Goal: Complete application form: Complete application form

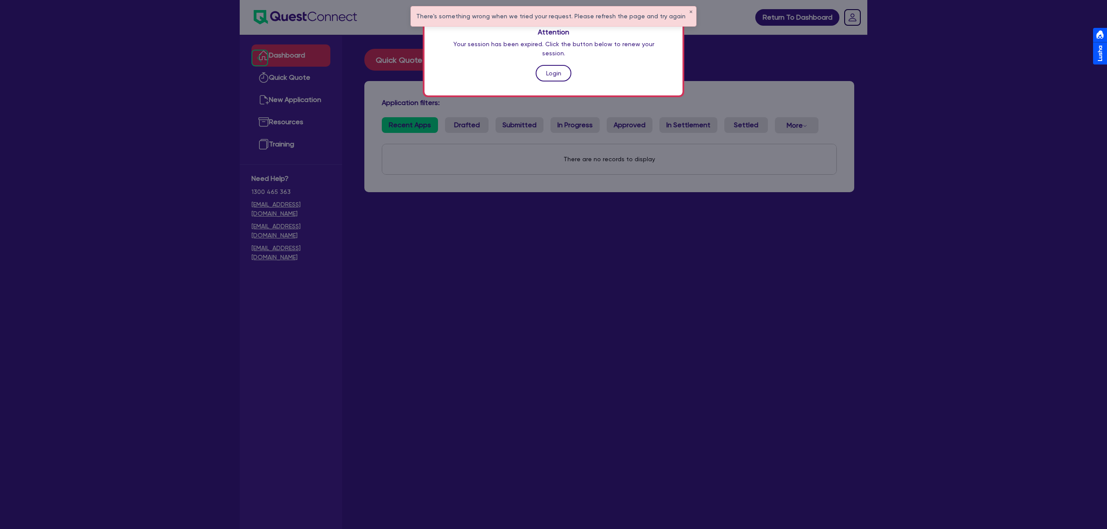
click at [559, 65] on link "Login" at bounding box center [554, 73] width 36 height 17
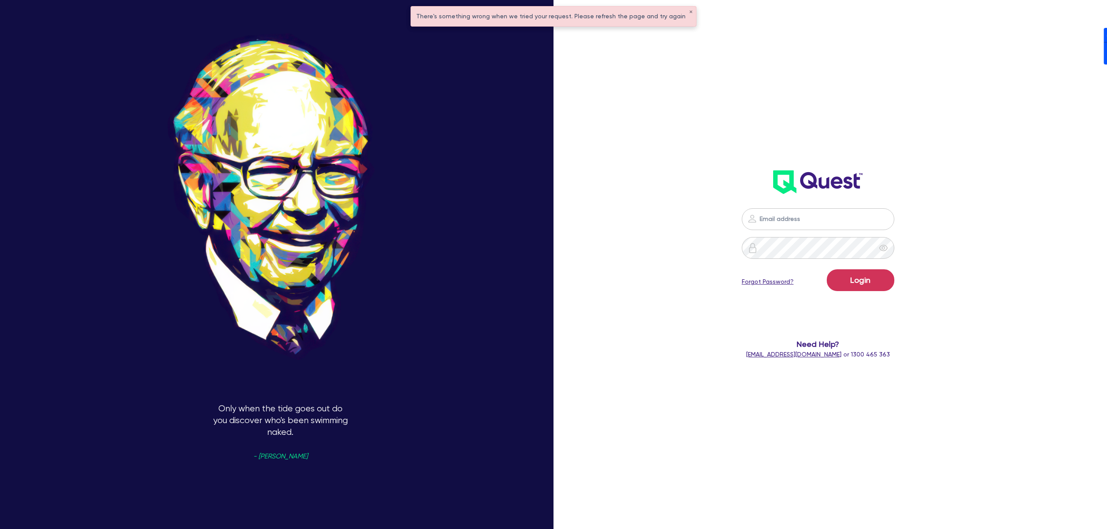
click at [867, 134] on div "Login Forgot Password? Need Help? [EMAIL_ADDRESS][DOMAIN_NAME] or 1300 465 363" at bounding box center [818, 174] width 324 height 388
click at [0, 529] on nordpass-portal at bounding box center [0, 529] width 0 height 0
type input "[PERSON_NAME][EMAIL_ADDRESS][DOMAIN_NAME]"
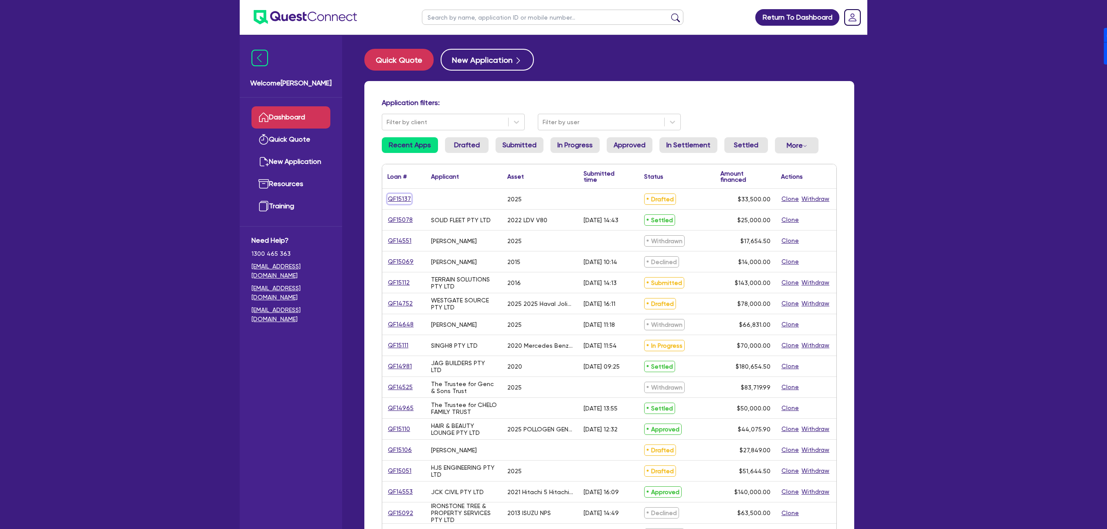
click at [398, 197] on link "QF15137" at bounding box center [399, 199] width 24 height 10
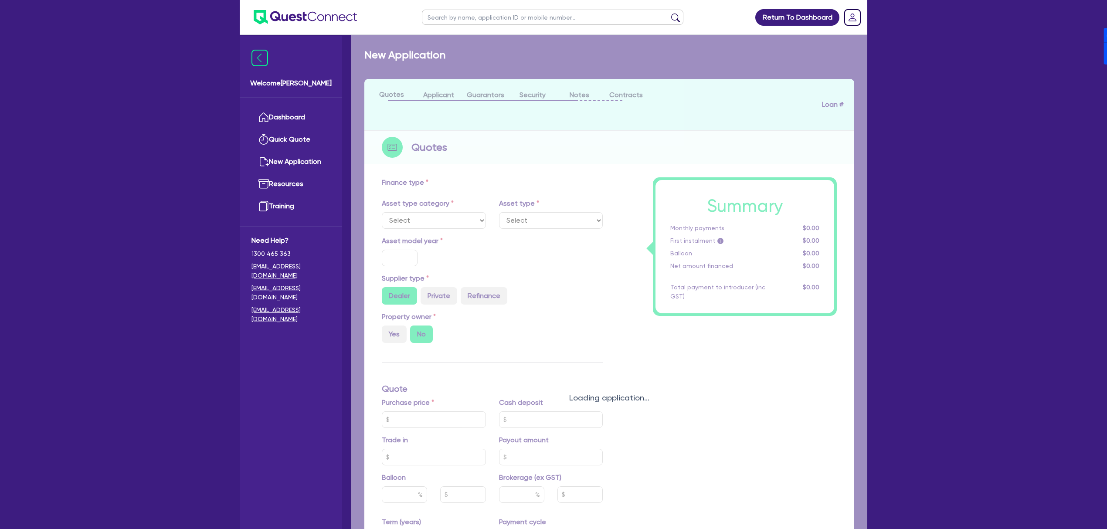
select select "CARS_AND_LIGHT_TRUCKS"
type input "2025"
type input "40,000"
type input "6,500"
type input "8"
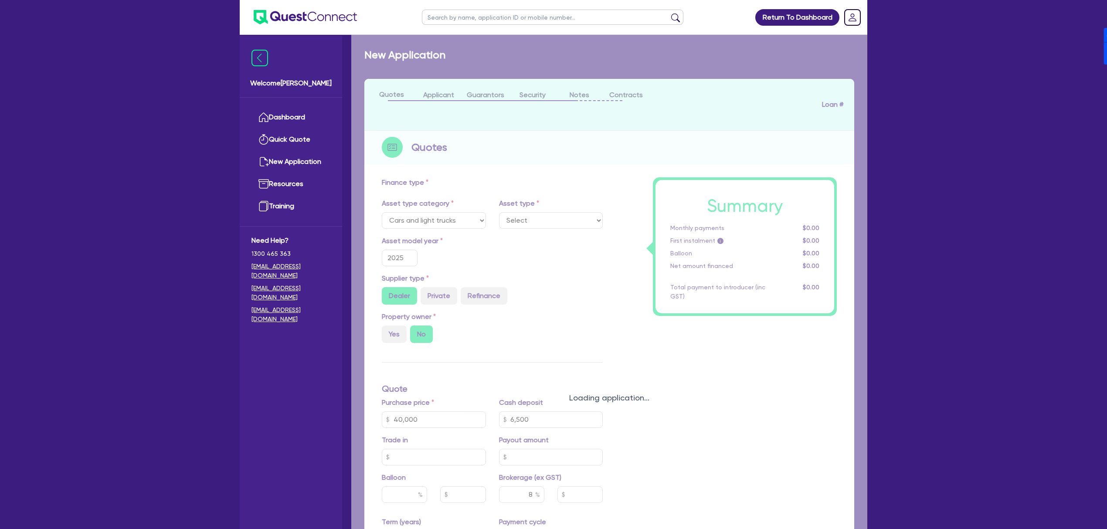
type input "2,680"
type input "17.99"
select select "PASSENGER_VEHICLES"
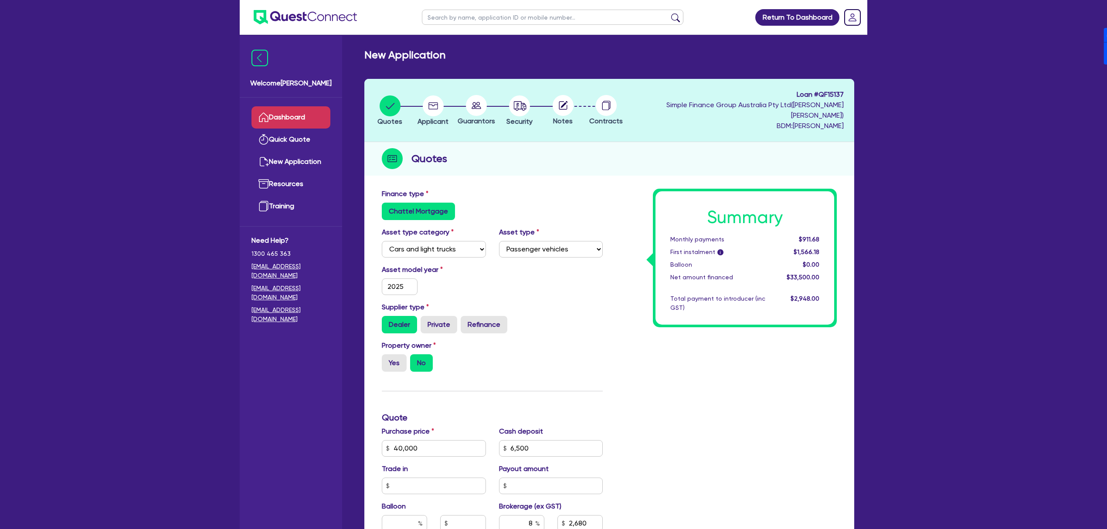
click at [283, 123] on link "Dashboard" at bounding box center [291, 117] width 79 height 22
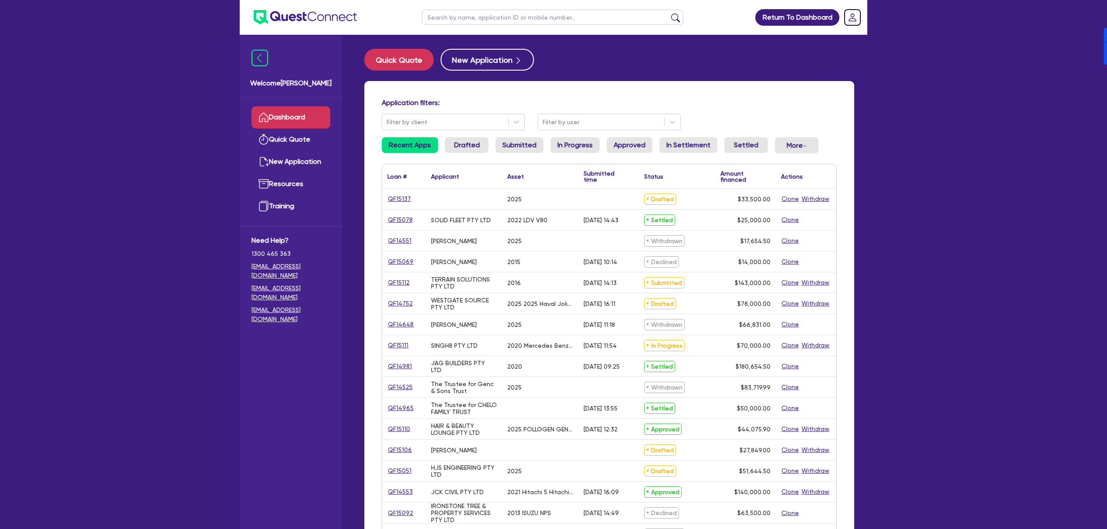
click at [485, 23] on input "text" at bounding box center [553, 17] width 262 height 15
type input "WIGHT"
click at [669, 13] on button "submit" at bounding box center [676, 19] width 14 height 12
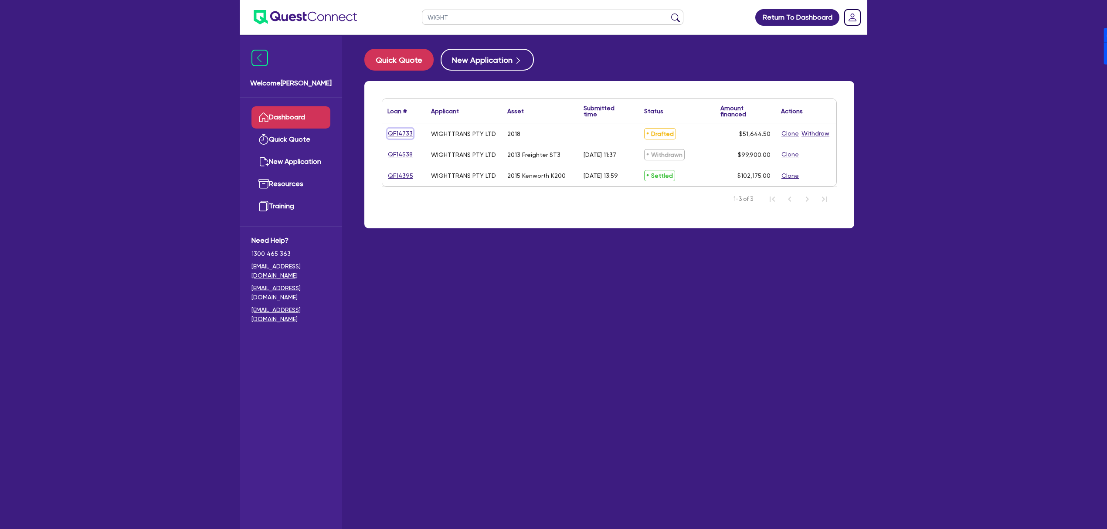
click at [398, 133] on link "QF14733" at bounding box center [400, 134] width 26 height 10
select select "PRIMARY_ASSETS"
select select "TRAILERS"
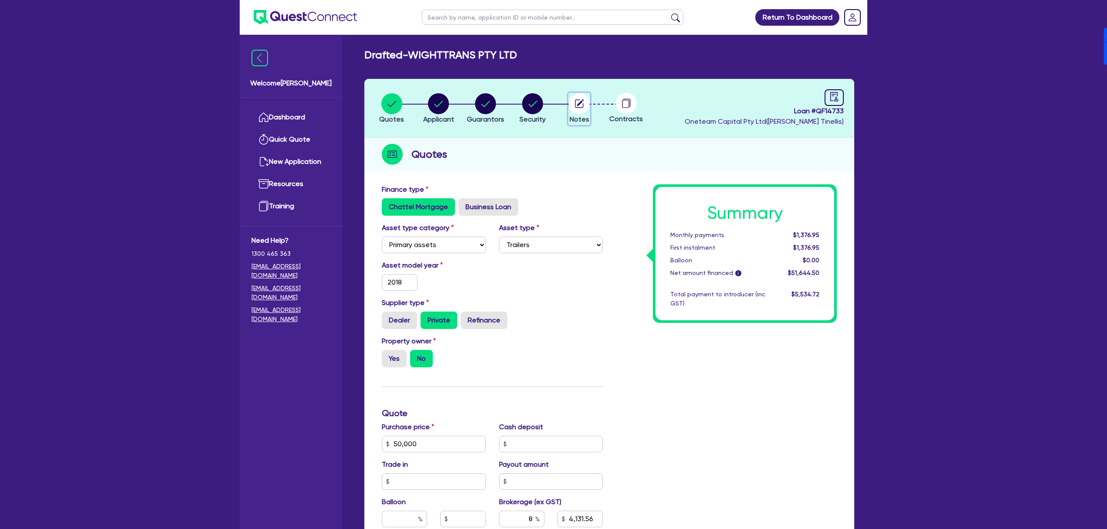
click at [578, 106] on circle "button" at bounding box center [579, 103] width 21 height 21
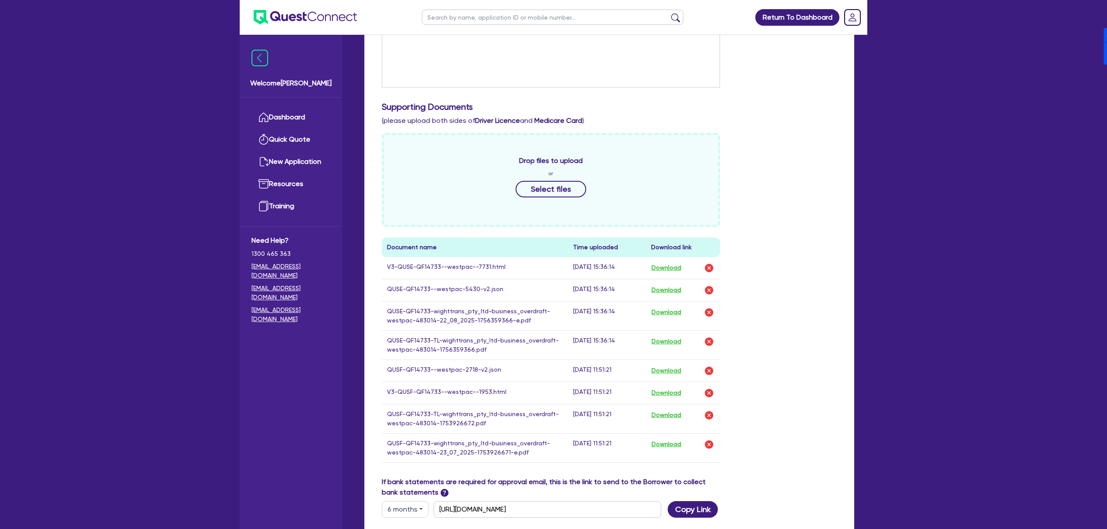
scroll to position [444, 0]
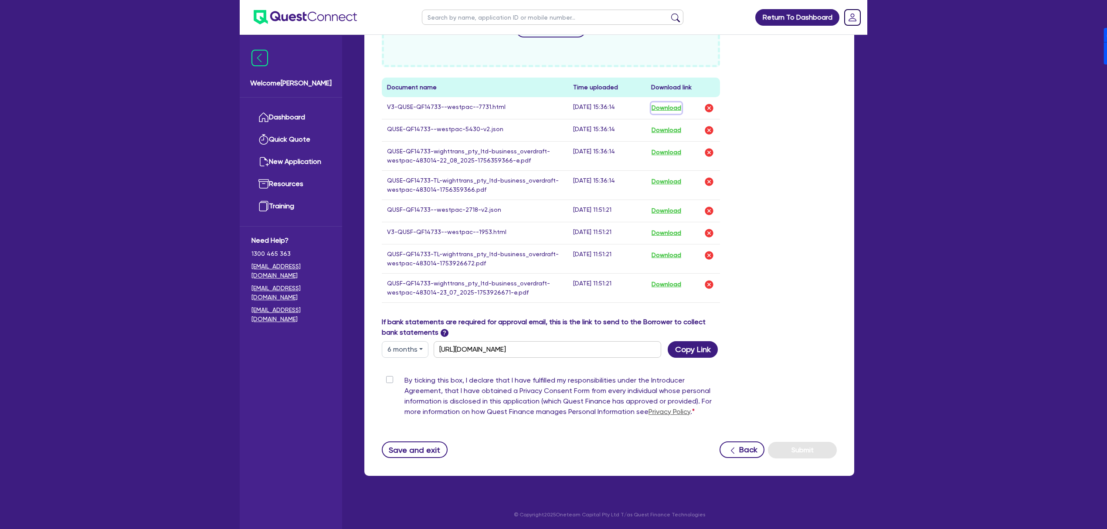
click at [664, 102] on button "Download" at bounding box center [666, 107] width 31 height 11
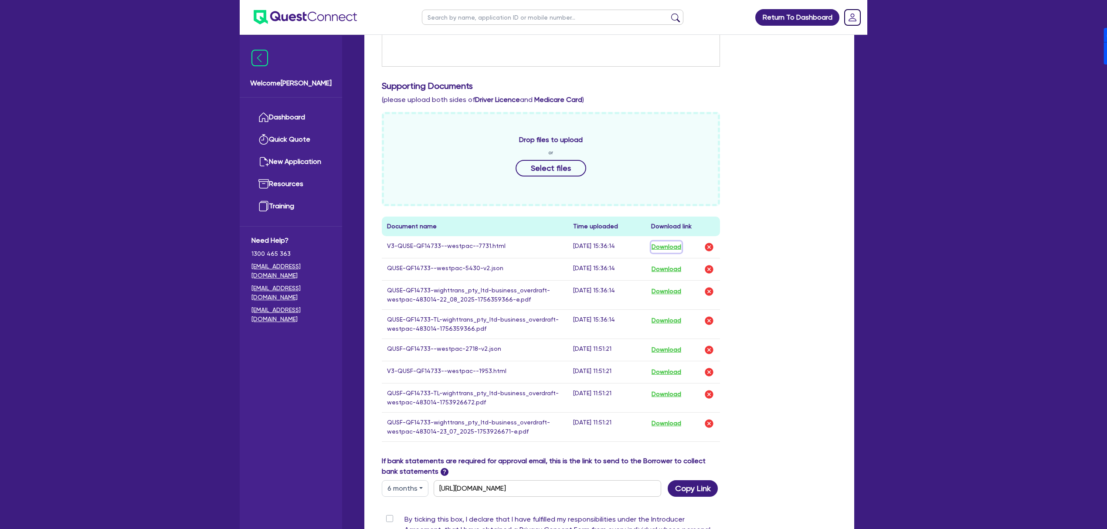
scroll to position [0, 0]
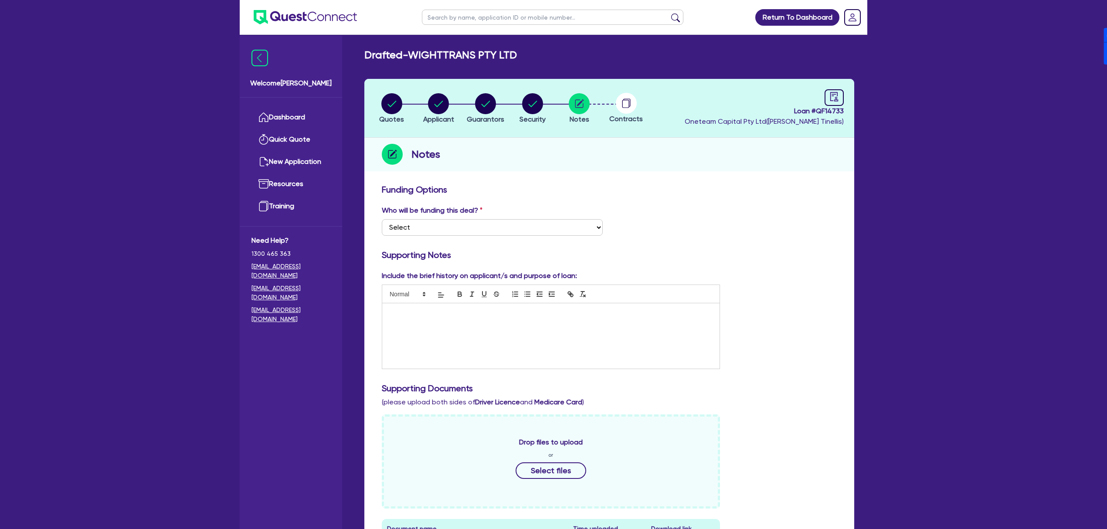
click at [836, 107] on span "Loan # QF14733" at bounding box center [764, 111] width 159 height 10
copy span "QF14733"
drag, startPoint x: 412, startPoint y: 56, endPoint x: 574, endPoint y: 54, distance: 161.7
click at [574, 54] on div "Drafted - WIGHTTRANS PTY LTD" at bounding box center [609, 55] width 503 height 13
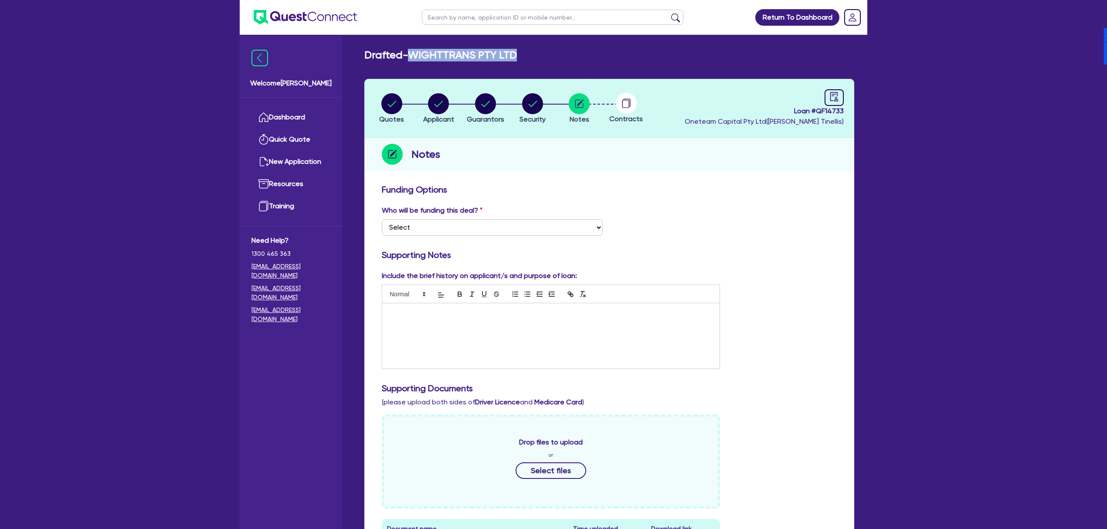
copy h2 "WIGHTTRANS PTY LTD"
click at [277, 107] on link "Dashboard" at bounding box center [291, 117] width 79 height 22
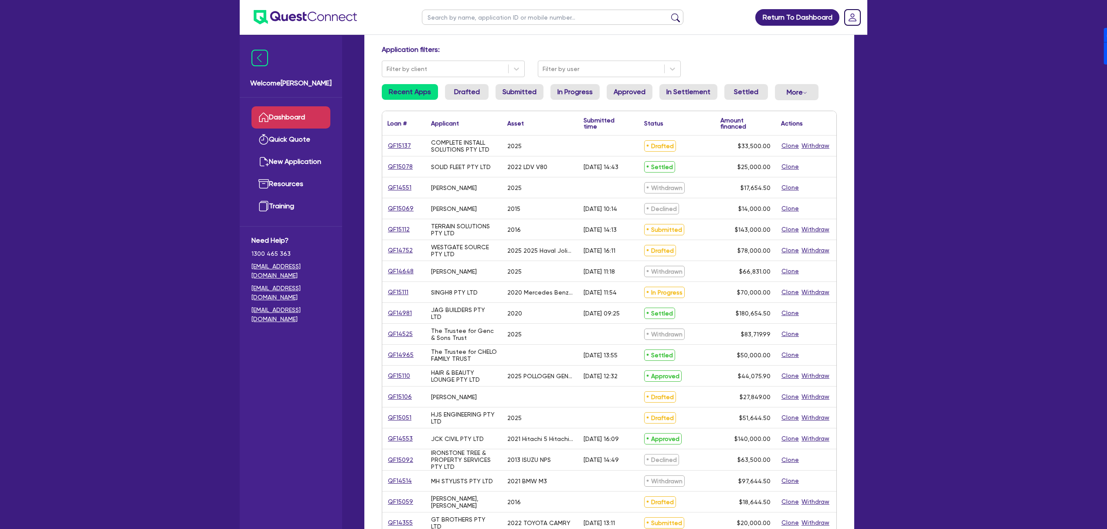
scroll to position [58, 0]
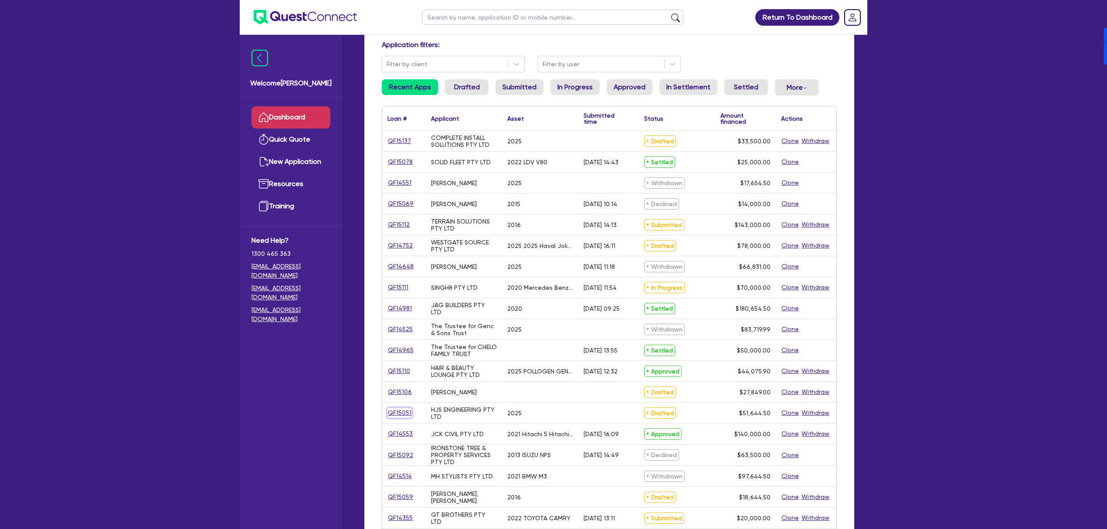
click at [392, 415] on link "QF15051" at bounding box center [399, 413] width 24 height 10
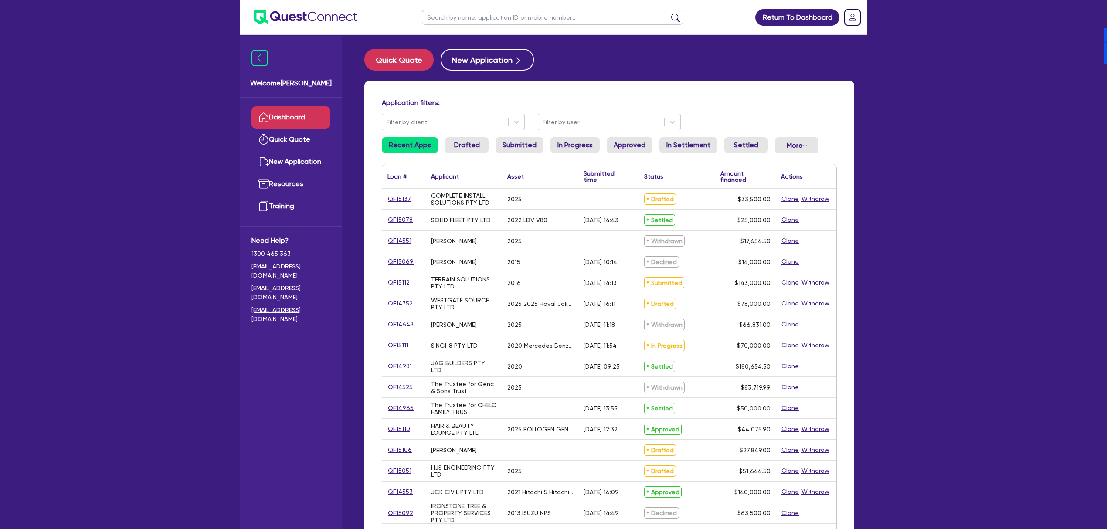
select select "SECONDARY_ASSETS"
select select "CNC_AND_EDGE_BENDERS"
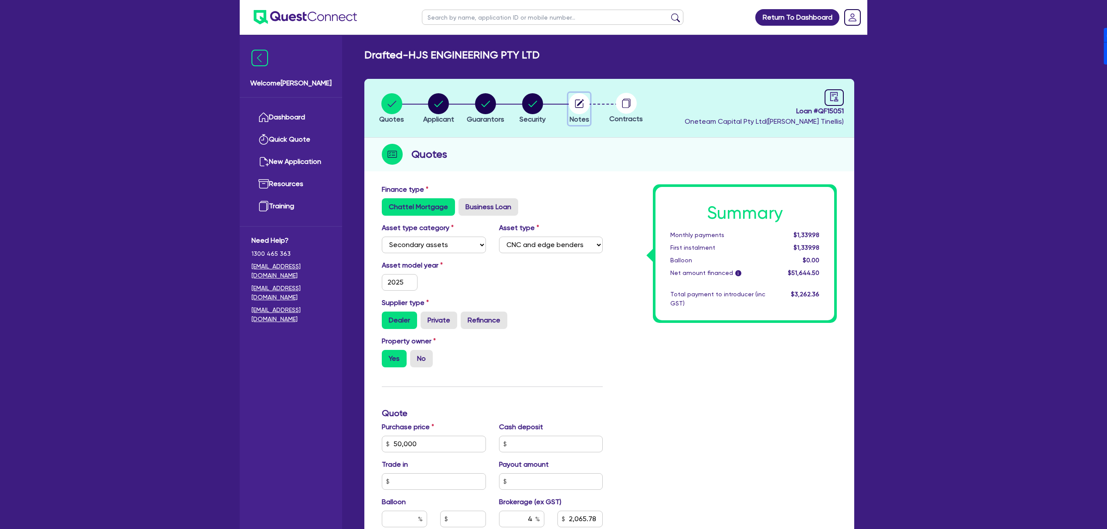
click at [588, 114] on button "Notes" at bounding box center [579, 109] width 22 height 32
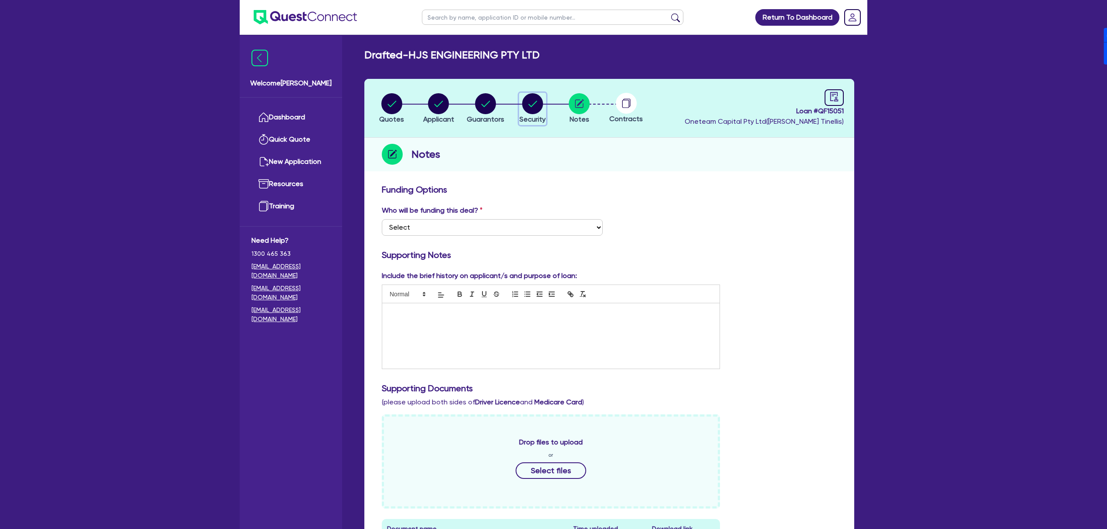
click at [527, 98] on circle "button" at bounding box center [532, 103] width 21 height 21
select select "SECONDARY_ASSETS"
select select "CNC_AND_EDGE_BENDERS"
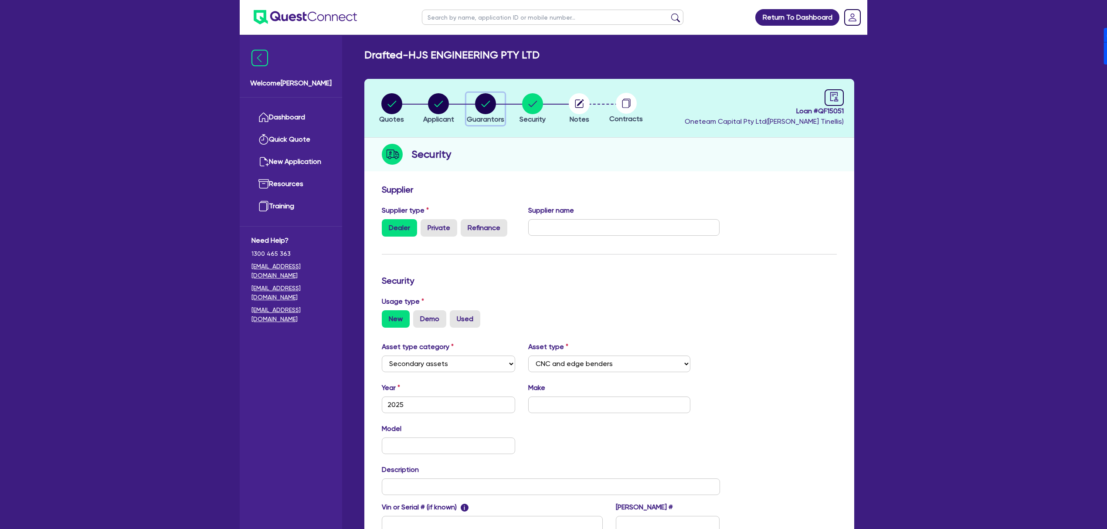
click at [479, 102] on circle "button" at bounding box center [485, 103] width 21 height 21
select select "MR"
select select "WA"
select select "MARRIED"
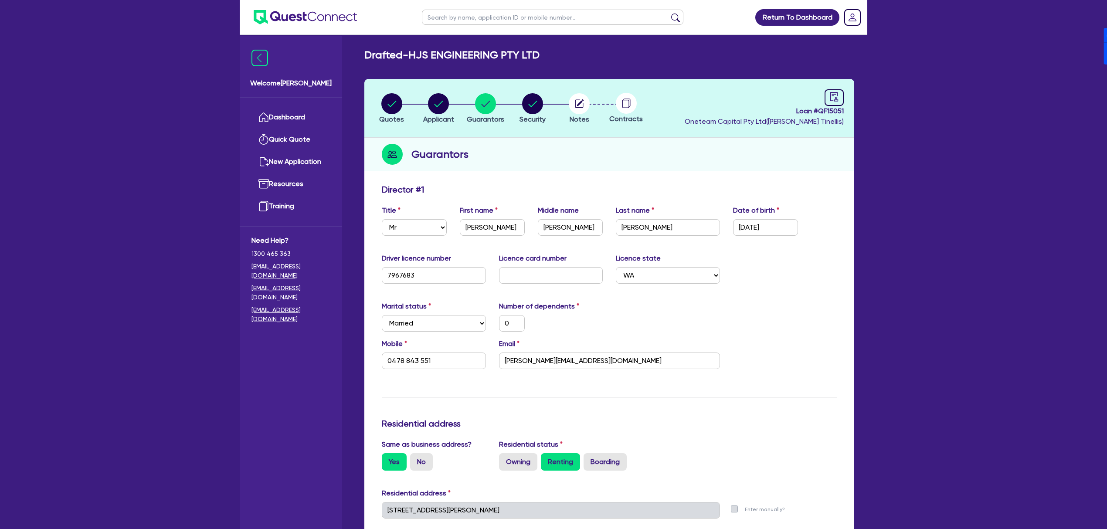
click at [850, 102] on header "Quotes Applicant [GEOGRAPHIC_DATA] Security Notes Contracts Loan # QF15051 Onet…" at bounding box center [609, 108] width 490 height 59
click at [839, 102] on link at bounding box center [834, 97] width 19 height 17
select select "DRAFTED_NEW"
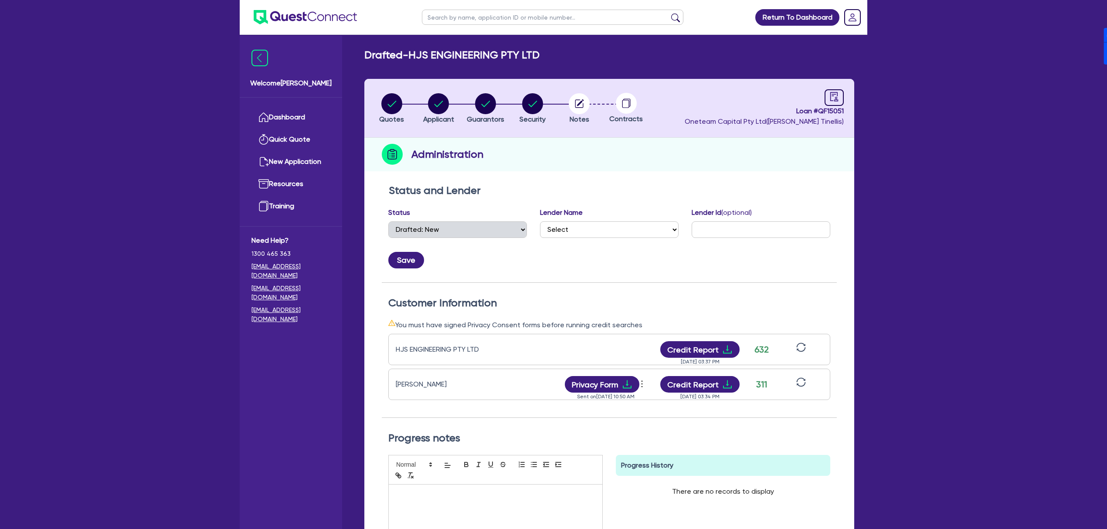
scroll to position [116, 0]
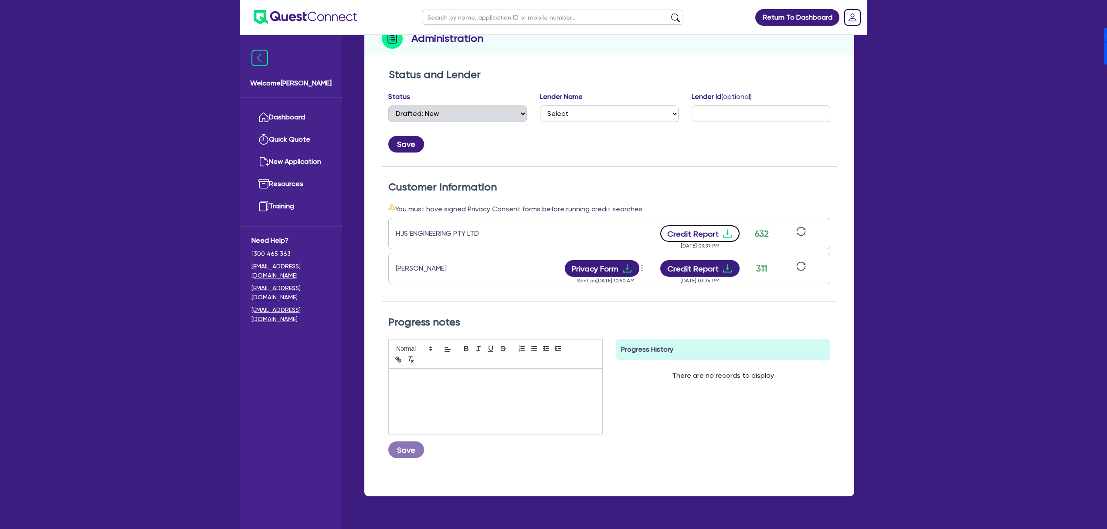
click at [715, 231] on button "Credit Report" at bounding box center [700, 233] width 80 height 17
